Goal: Information Seeking & Learning: Learn about a topic

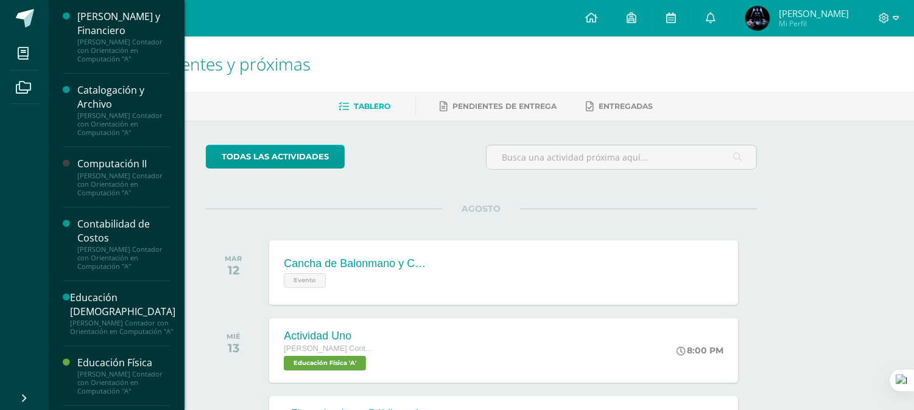
click at [110, 225] on div "Contabilidad de Costos" at bounding box center [123, 231] width 93 height 28
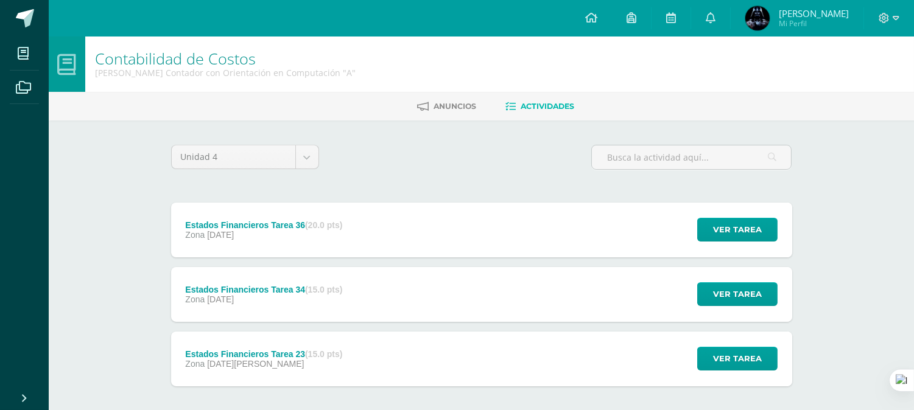
click at [332, 237] on div "Zona 19 de Septiembre" at bounding box center [263, 235] width 157 height 10
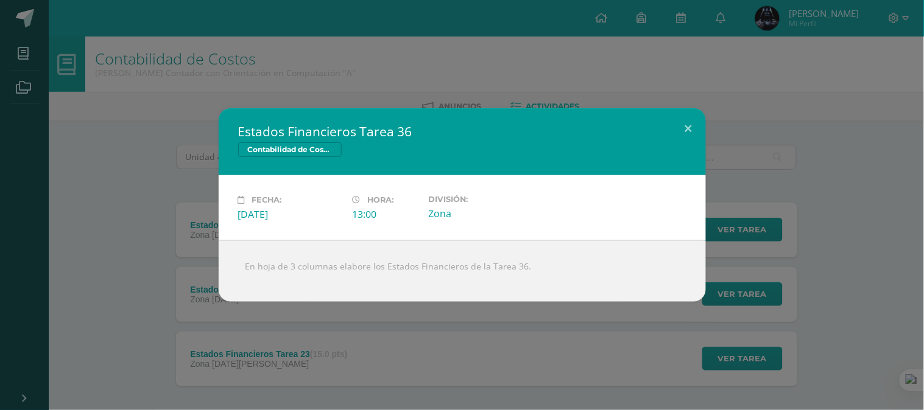
click at [303, 323] on div "Estados Financieros Tarea 36 Contabilidad de Costos Fecha: Viernes 19 de Septie…" at bounding box center [462, 205] width 924 height 410
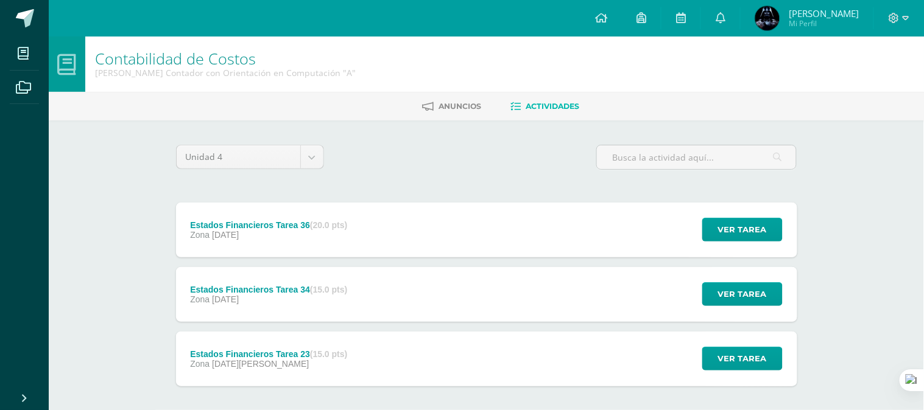
click at [313, 381] on div "Estados Financieros Tarea 36 Contabilidad de Costos Fecha: Viernes 19 de Septie…" at bounding box center [462, 205] width 924 height 410
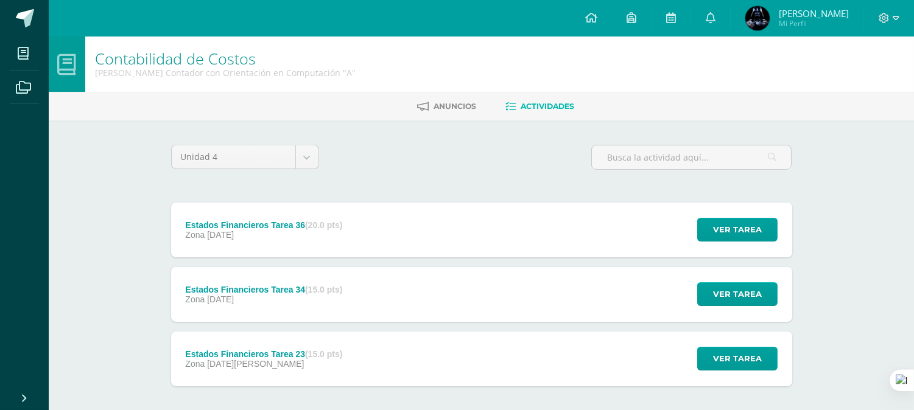
click at [309, 375] on div "Estados Financieros Tarea 23 (15.0 pts) Zona 22 de Agosto" at bounding box center [264, 359] width 186 height 55
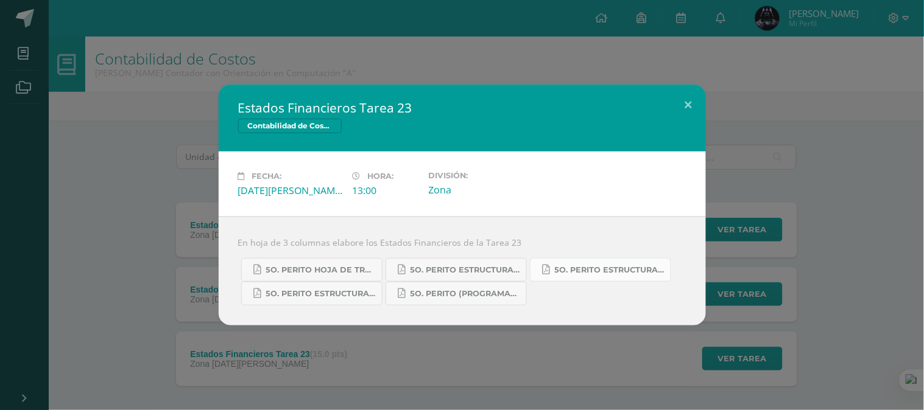
click at [551, 265] on link "5o. Perito Estructura del Costo de Producción.pdf" at bounding box center [600, 270] width 141 height 24
click at [494, 293] on span "5o. Perito (Programación).pdf" at bounding box center [465, 294] width 110 height 10
click at [451, 270] on span "5o. Perito Estructura del Estado de Resultados.pdf" at bounding box center [465, 270] width 110 height 10
click at [333, 275] on span "5o. Perito Hoja de trabajo 23.pdf" at bounding box center [321, 270] width 110 height 10
click at [306, 288] on link "5o. Perito Estructura del Balance General.pdf" at bounding box center [311, 294] width 141 height 24
